Goal: Task Accomplishment & Management: Manage account settings

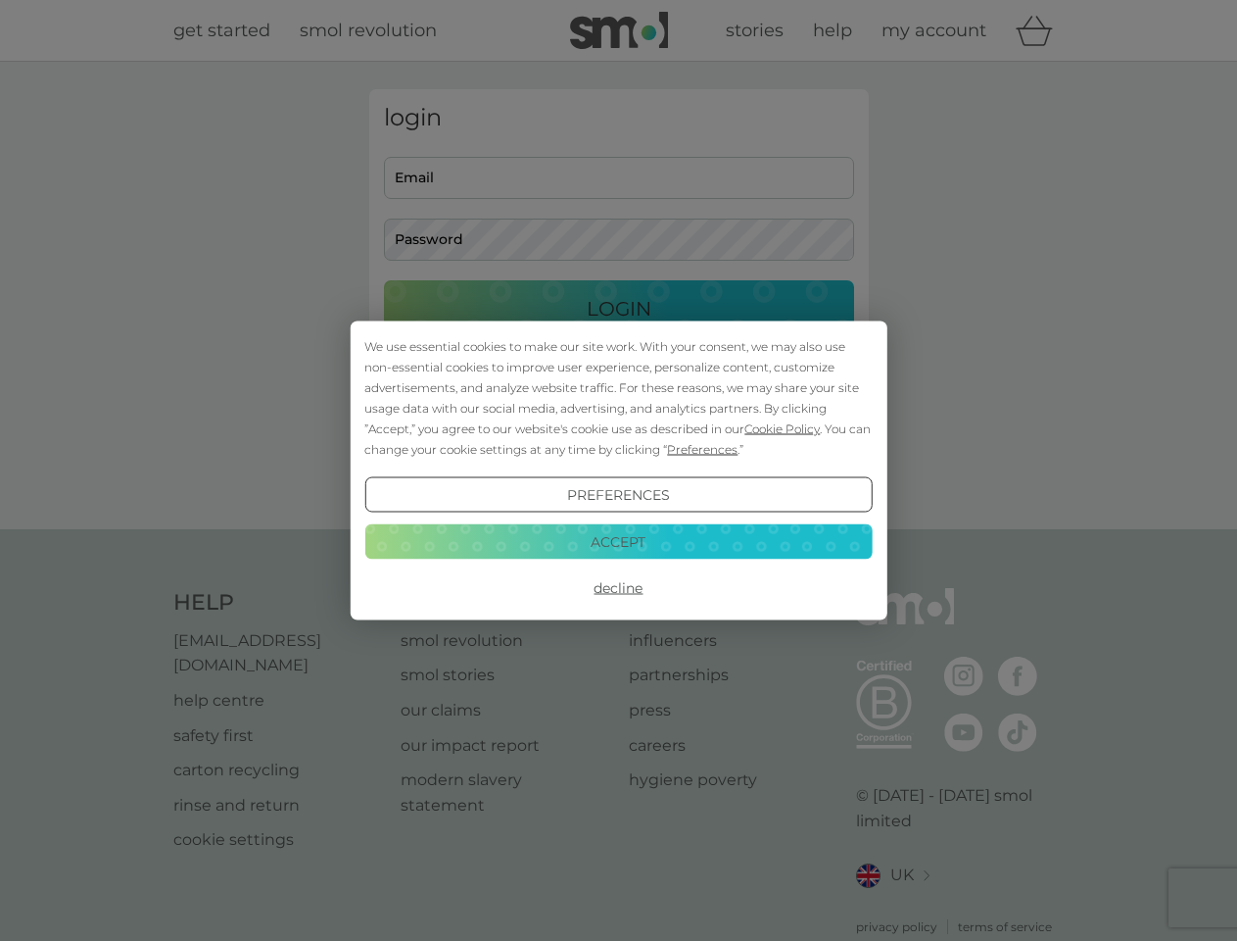
click at [783, 428] on span "Cookie Policy" at bounding box center [782, 428] width 75 height 15
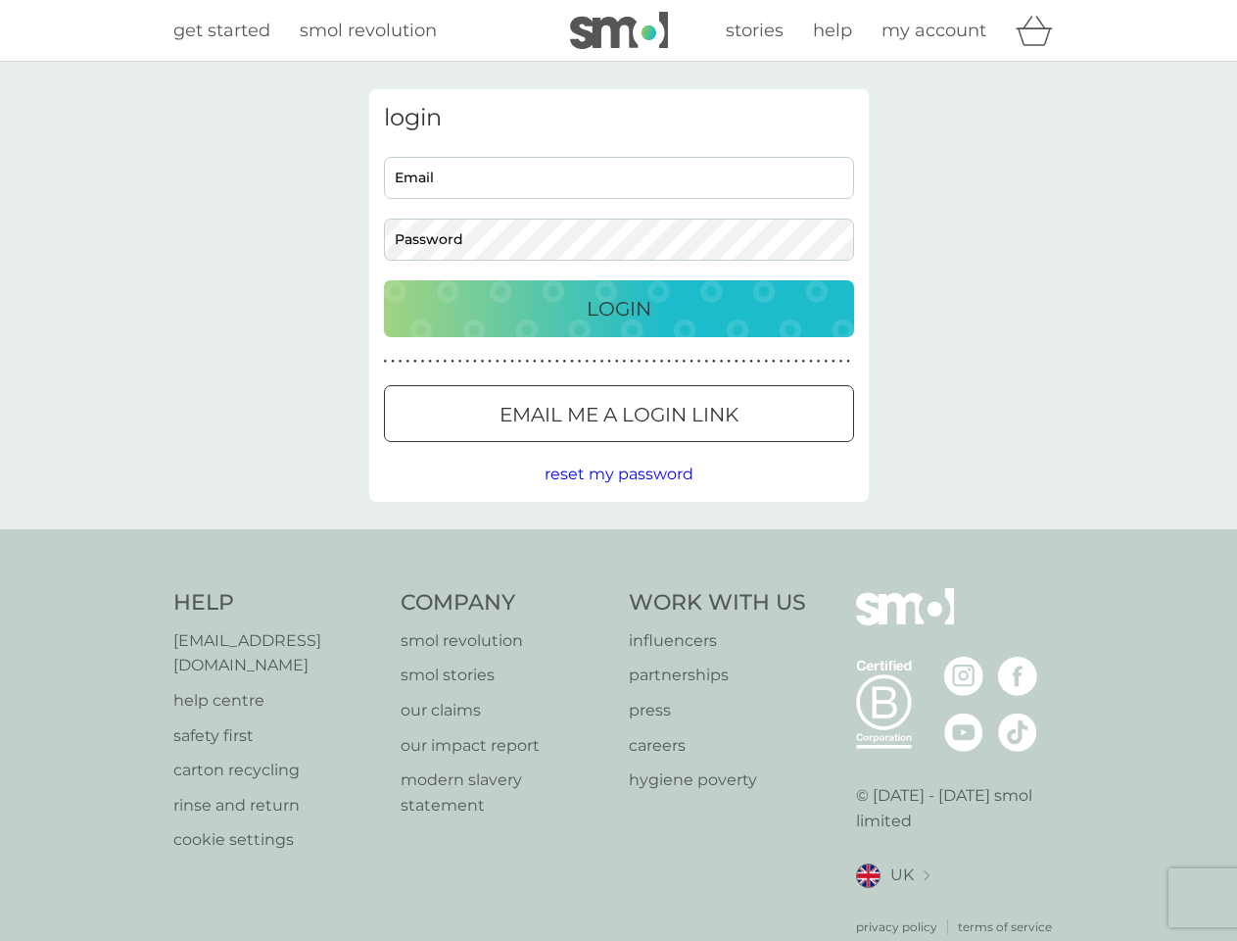
click at [701, 449] on div "login Email Password Login ● ● ● ● ● ● ● ● ● ● ● ● ● ● ● ● ● ● ● ● ● ● ● ● ● ● …" at bounding box center [619, 295] width 500 height 412
click at [618, 495] on div "login Email Password Login ● ● ● ● ● ● ● ● ● ● ● ● ● ● ● ● ● ● ● ● ● ● ● ● ● ● …" at bounding box center [619, 295] width 500 height 412
click at [618, 588] on div "Help [EMAIL_ADDRESS][DOMAIN_NAME] help centre safety first carton recycling rin…" at bounding box center [619, 762] width 892 height 348
click at [618, 541] on div "Help [EMAIL_ADDRESS][DOMAIN_NAME] help centre safety first carton recycling rin…" at bounding box center [618, 761] width 1237 height 465
